Goal: Share content

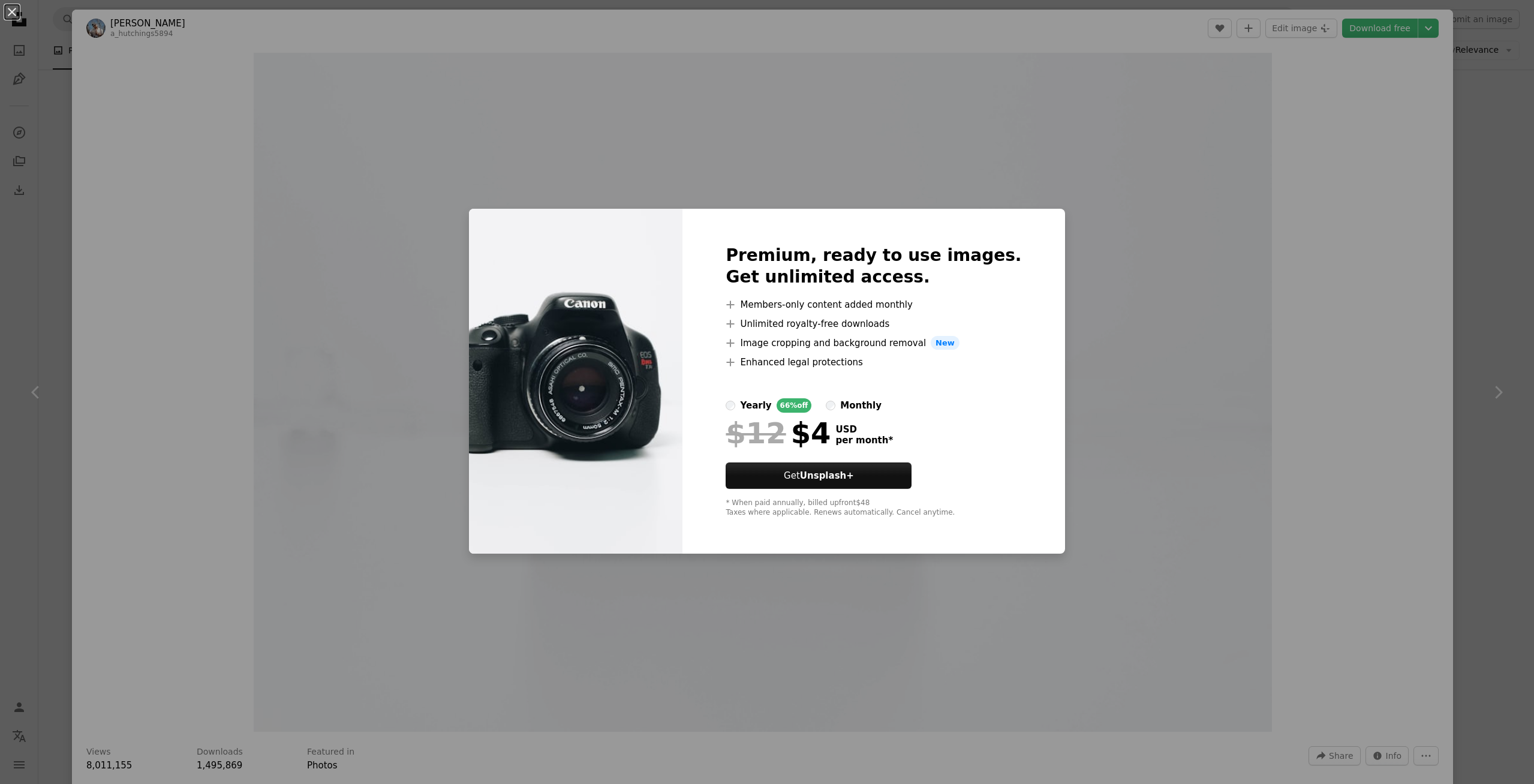
click at [1172, 375] on div "An X shape Premium, ready to use images. Get unlimited access. A plus sign Memb…" at bounding box center [767, 392] width 1534 height 784
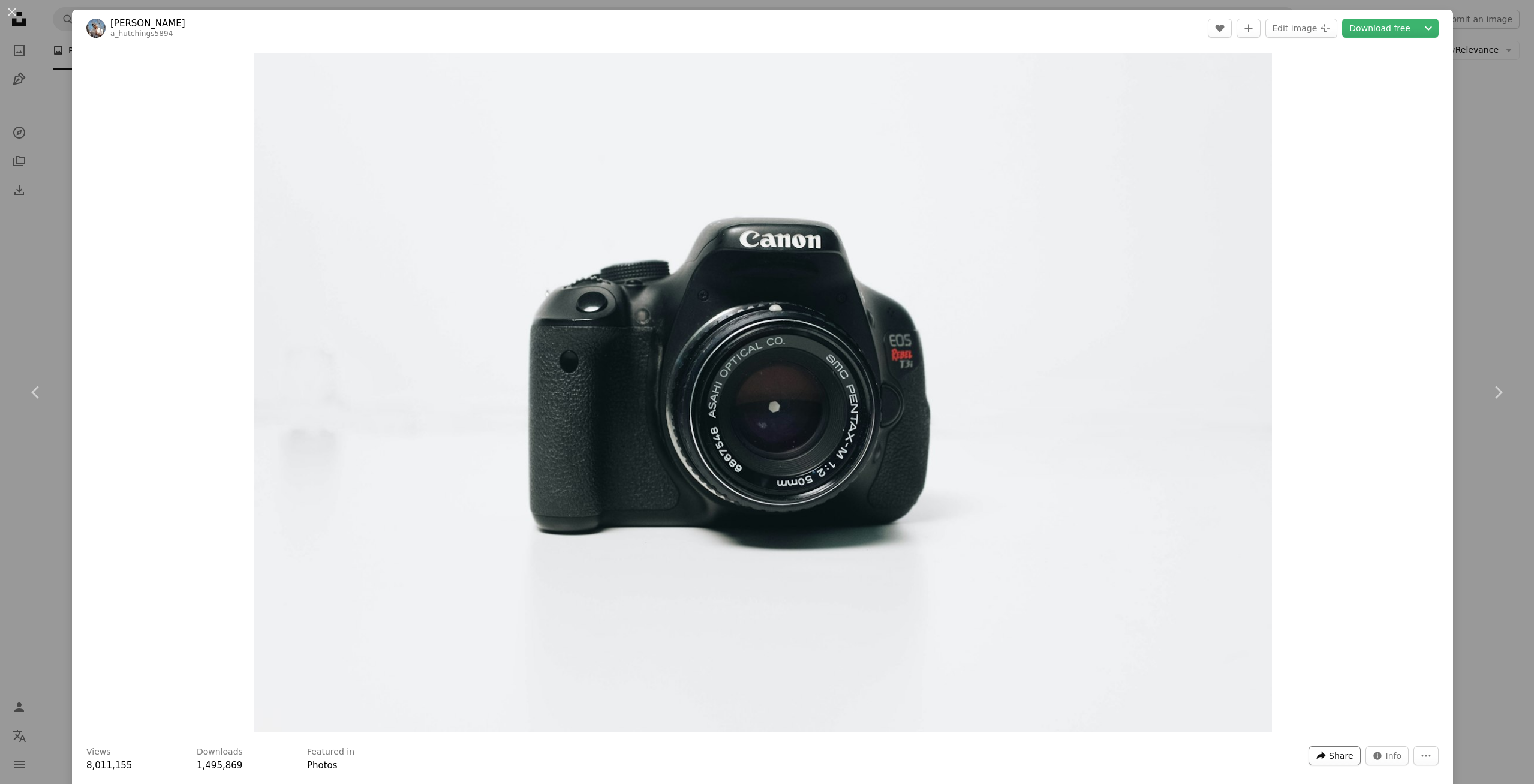
click at [1339, 756] on span "Share" at bounding box center [1341, 756] width 24 height 18
click at [1294, 728] on div "A URL sharing icon (chains) Copy link" at bounding box center [1307, 726] width 99 height 22
click at [1475, 305] on div "An X shape Chevron left Chevron right [PERSON_NAME] a_hutchings5894 A heart A p…" at bounding box center [767, 392] width 1534 height 784
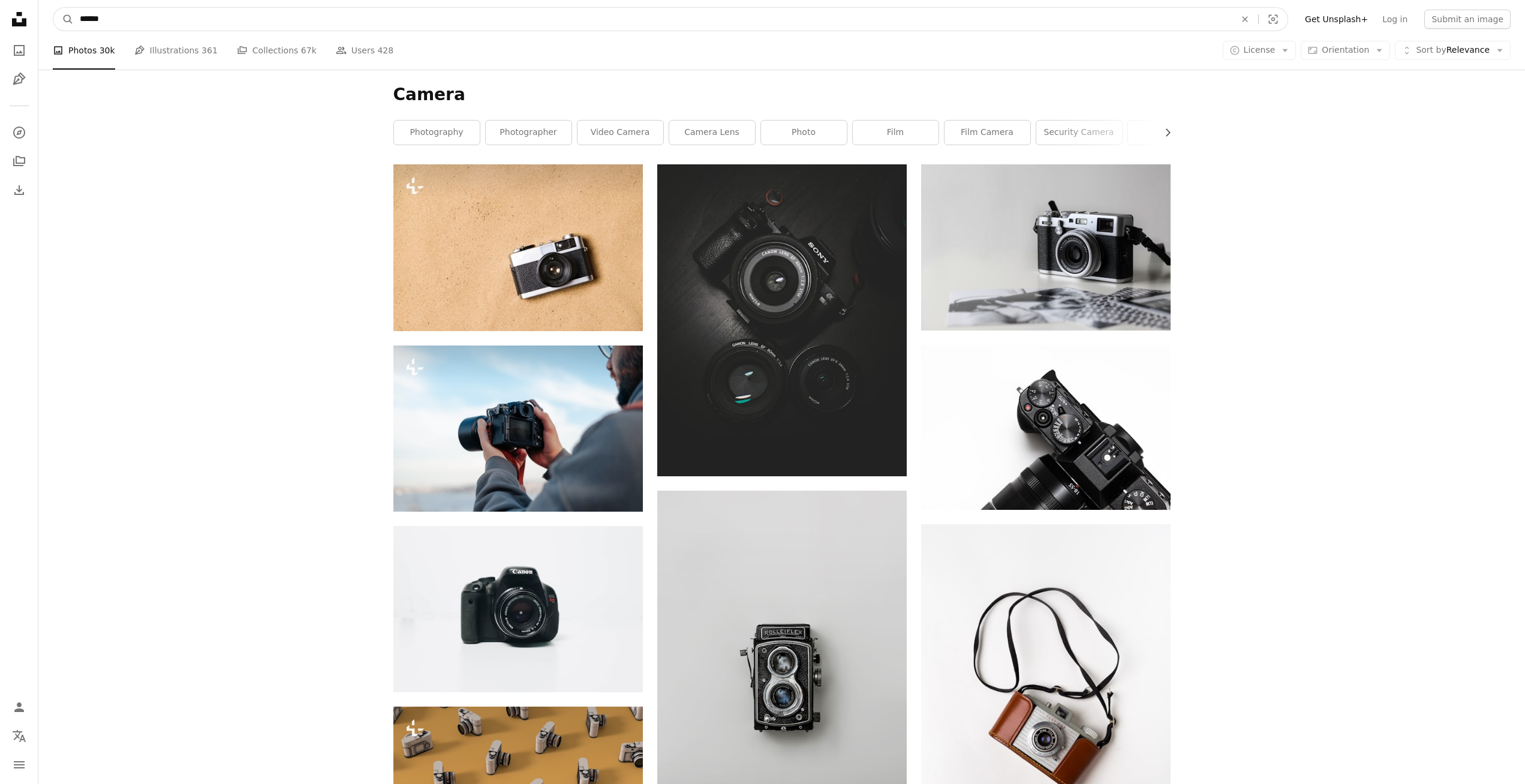
drag, startPoint x: 195, startPoint y: 19, endPoint x: 46, endPoint y: 15, distance: 149.1
click at [46, 15] on nav "A magnifying glass ****** An X shape Visual search Filters Get Unsplash+ Log in…" at bounding box center [782, 19] width 1487 height 39
type input "**********"
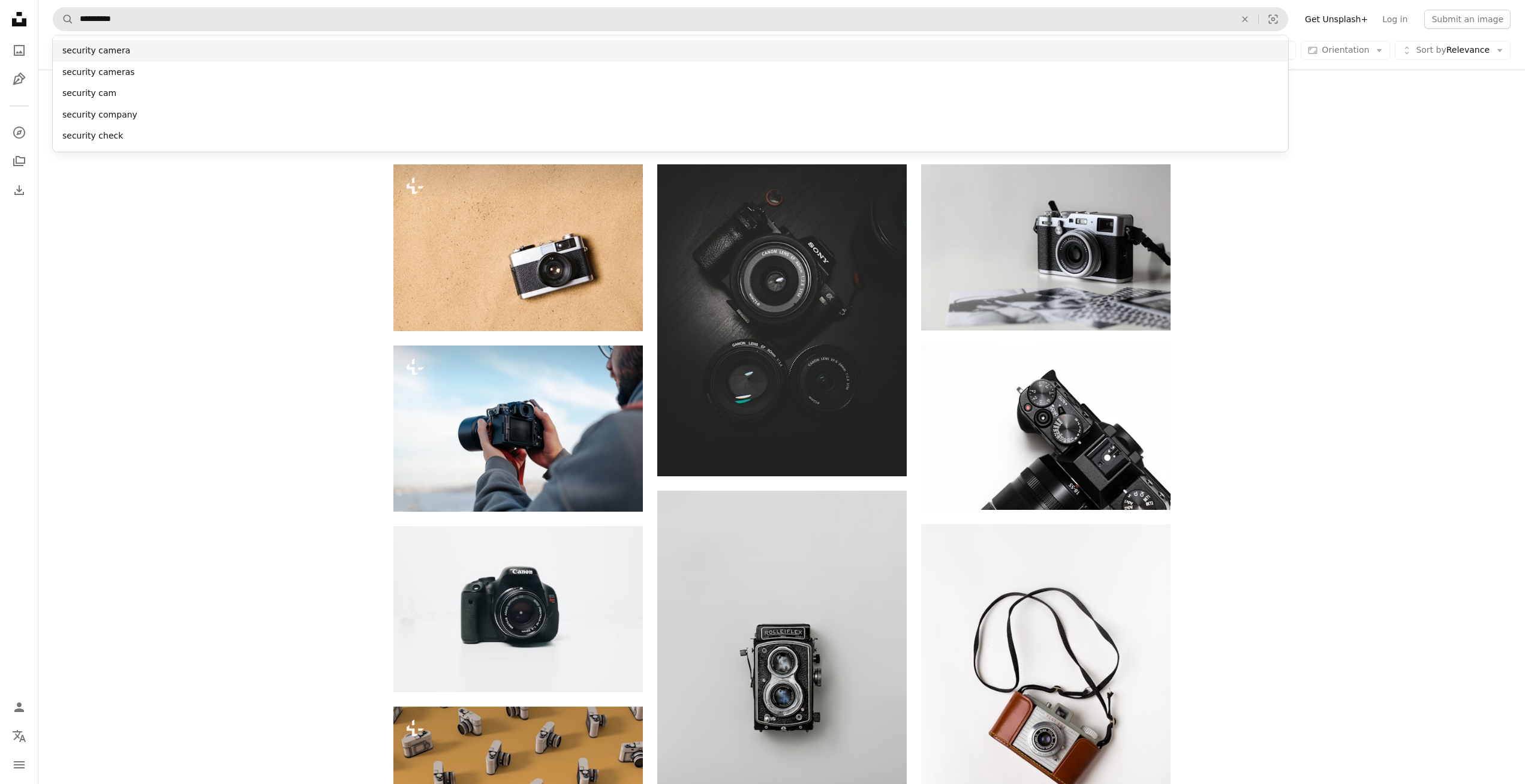
click at [136, 47] on div "security camera" at bounding box center [671, 51] width 1236 height 22
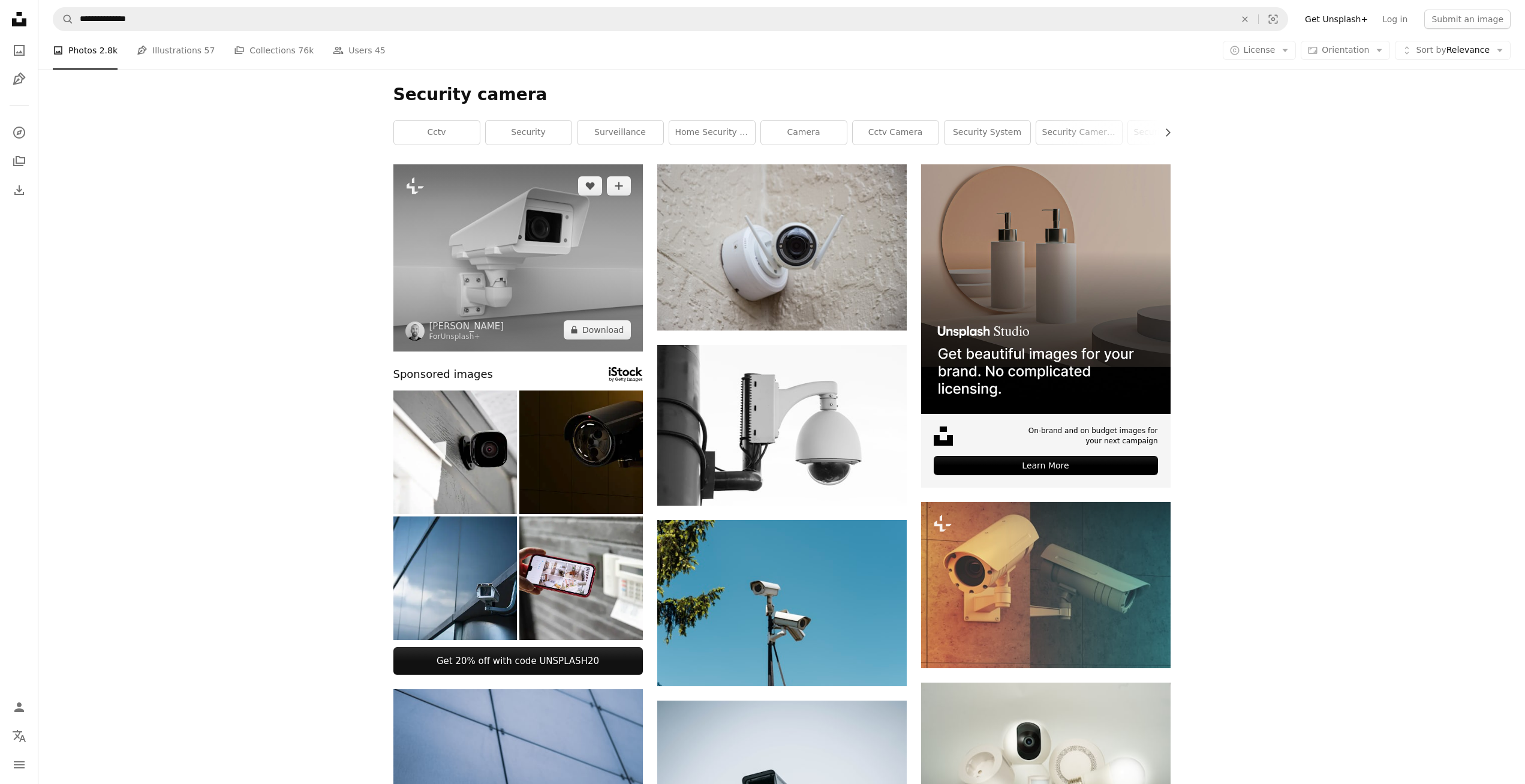
drag, startPoint x: 562, startPoint y: 241, endPoint x: 530, endPoint y: 245, distance: 32.2
click at [530, 245] on img at bounding box center [518, 258] width 249 height 187
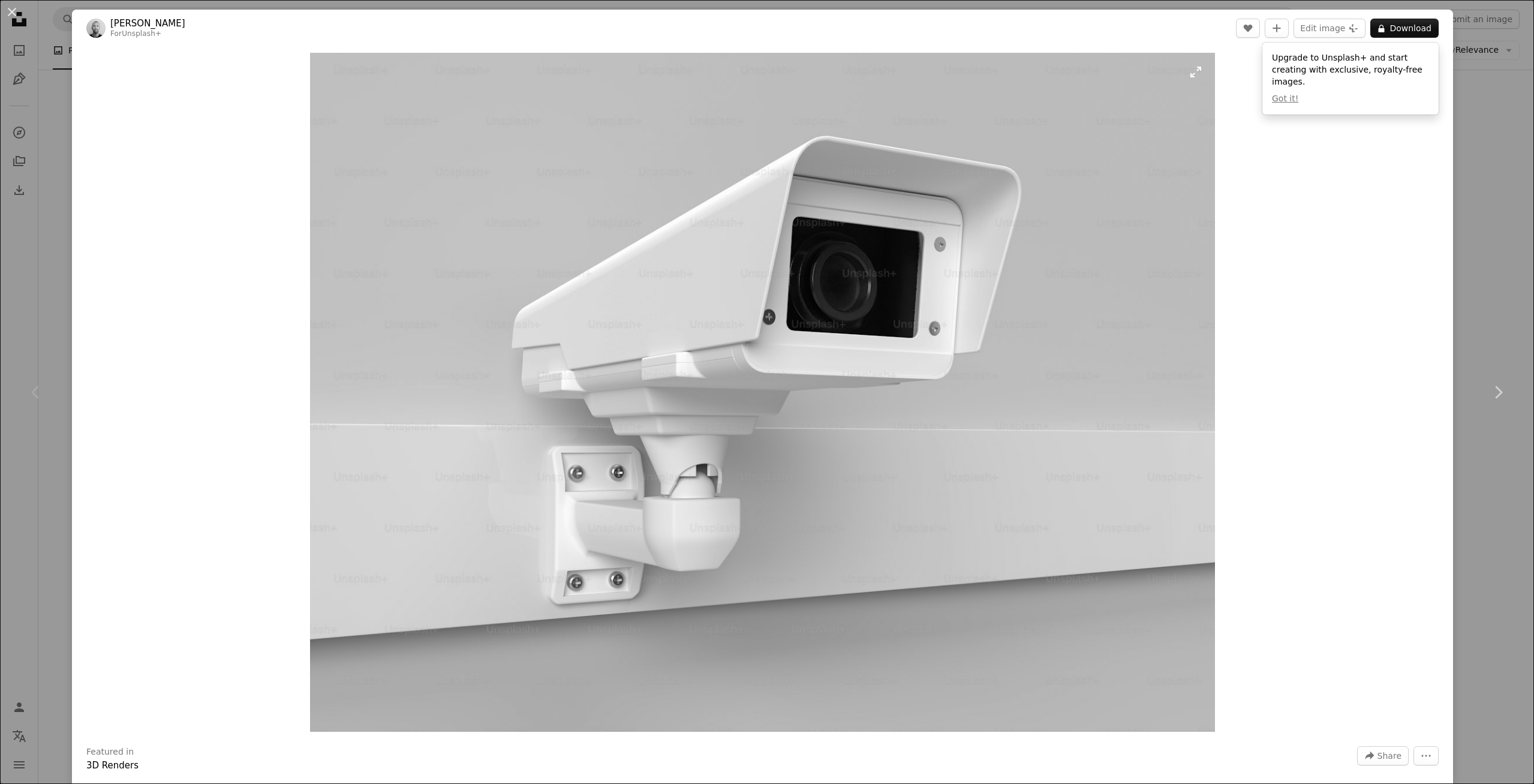
click at [871, 268] on img "Zoom in on this image" at bounding box center [762, 392] width 905 height 679
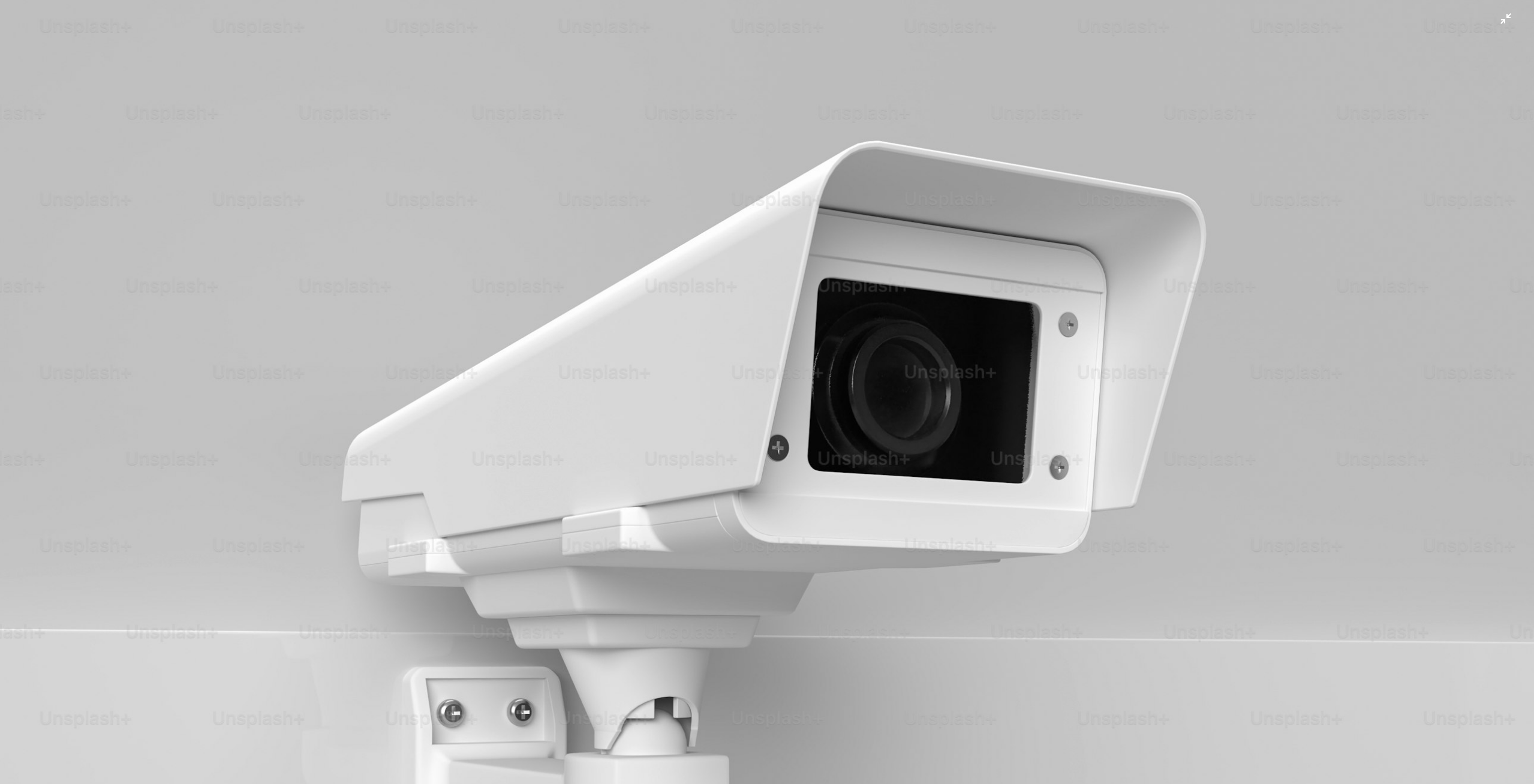
scroll to position [180, 0]
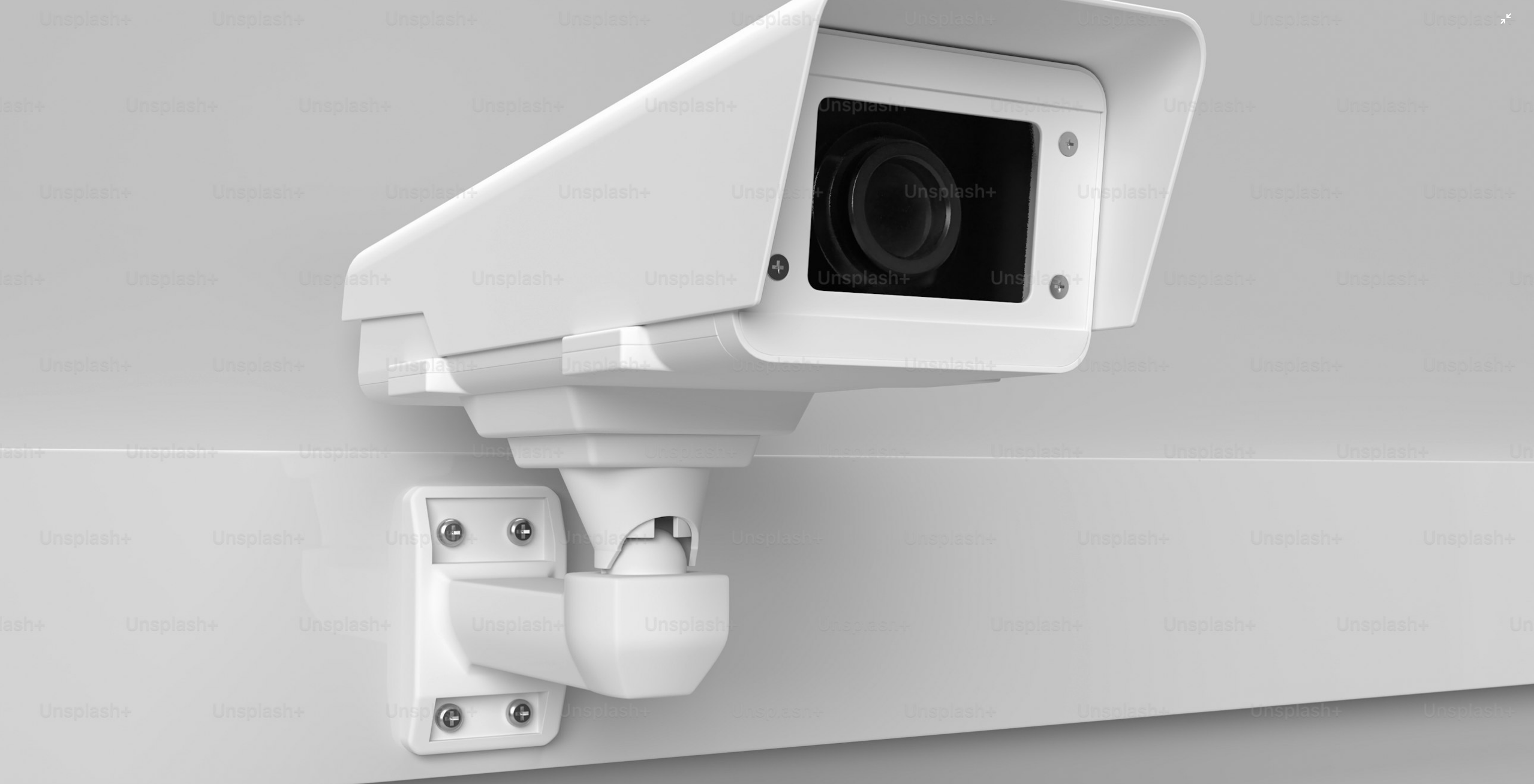
click at [1079, 235] on img "Zoom out on this image" at bounding box center [767, 395] width 1535 height 1152
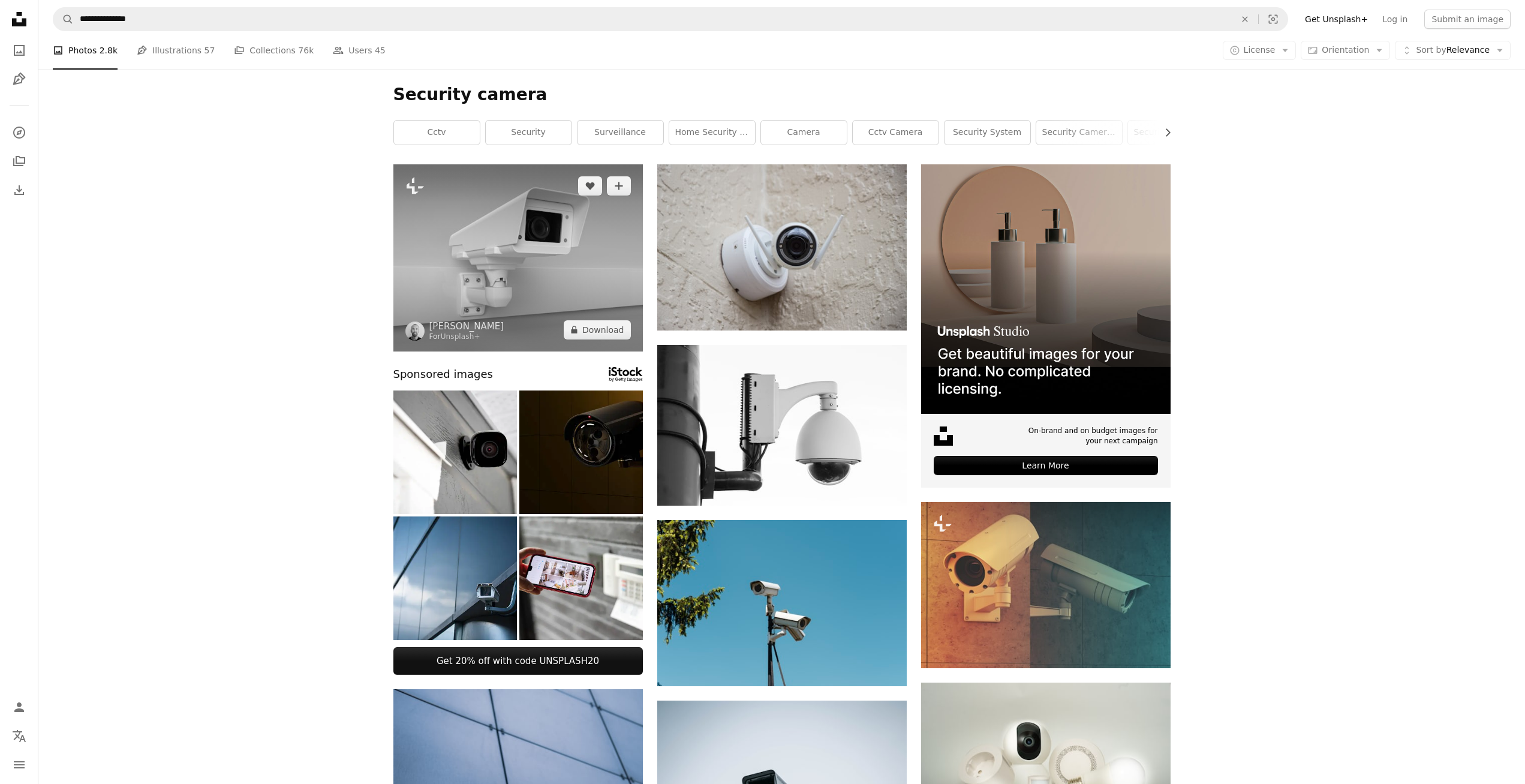
click at [591, 247] on img at bounding box center [518, 258] width 249 height 187
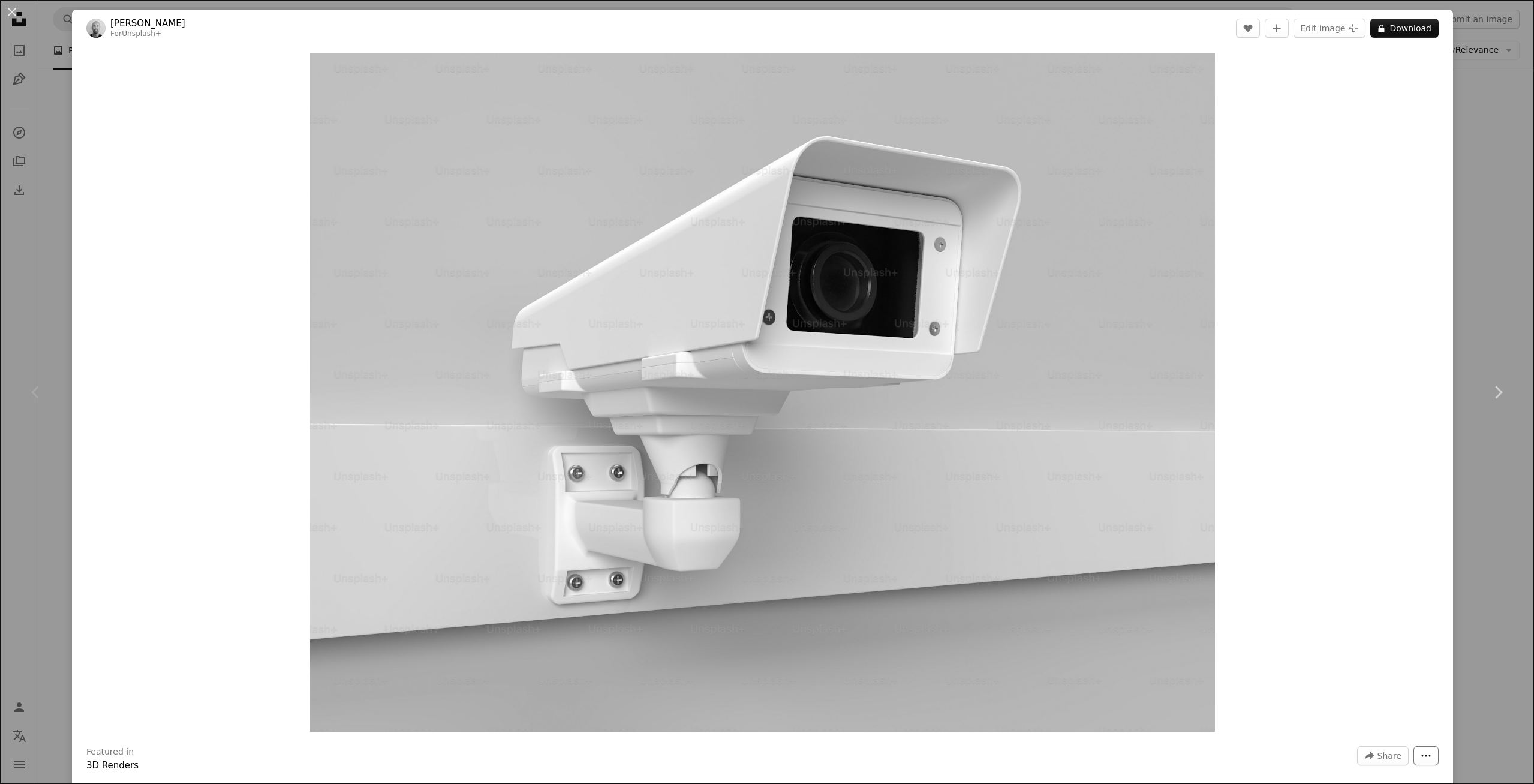
click at [1423, 757] on icon "More Actions" at bounding box center [1426, 755] width 11 height 11
click at [1392, 758] on span "Share" at bounding box center [1389, 756] width 24 height 18
click at [1345, 724] on div "A URL sharing icon (chains) Copy link" at bounding box center [1354, 726] width 99 height 22
